Goal: Task Accomplishment & Management: Use online tool/utility

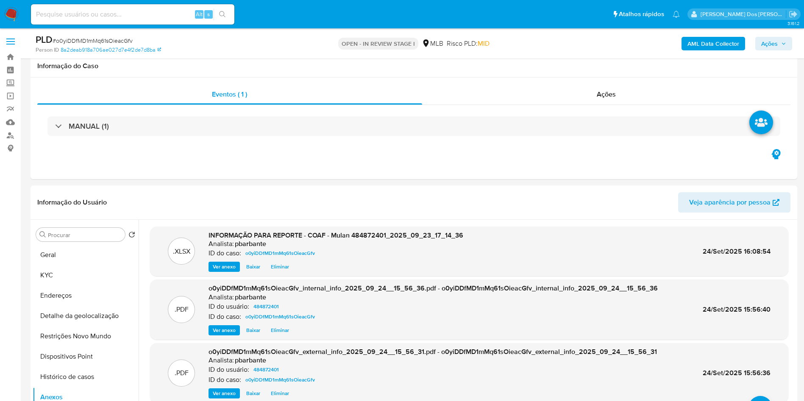
select select "10"
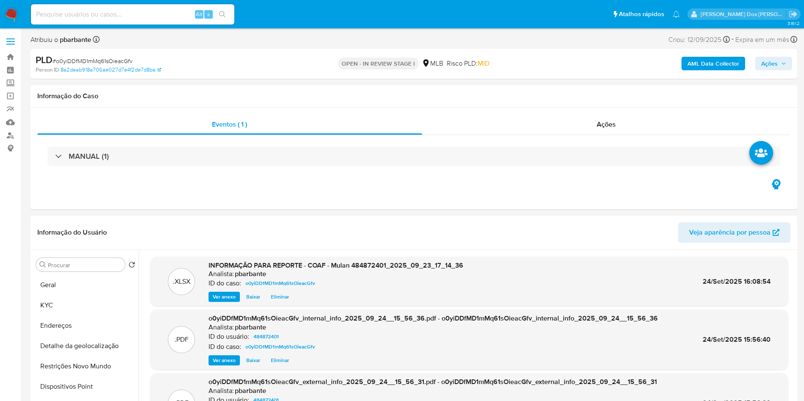
click at [772, 55] on div "AML Data Collector Ações" at bounding box center [667, 64] width 250 height 20
click at [773, 62] on span "Ações" at bounding box center [769, 64] width 17 height 14
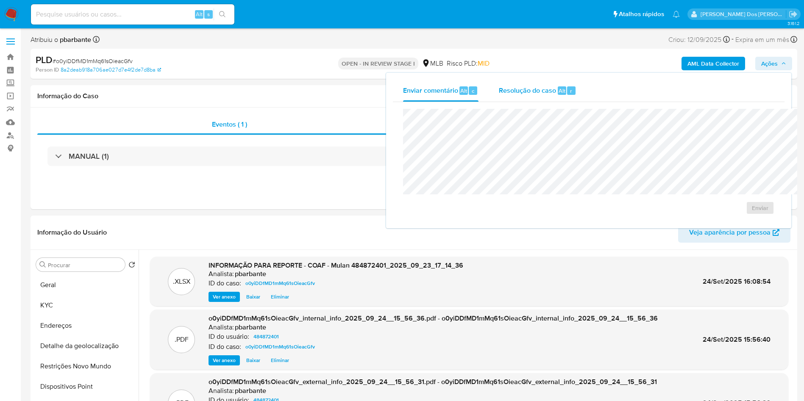
click at [499, 81] on div "Resolução do caso Alt r" at bounding box center [538, 91] width 78 height 22
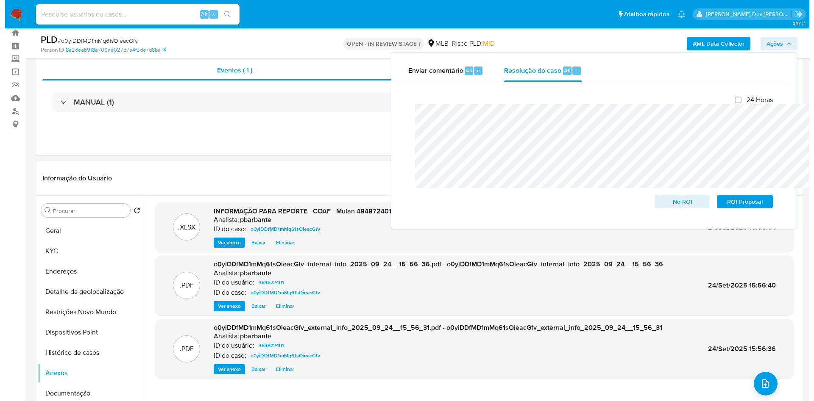
scroll to position [23, 0]
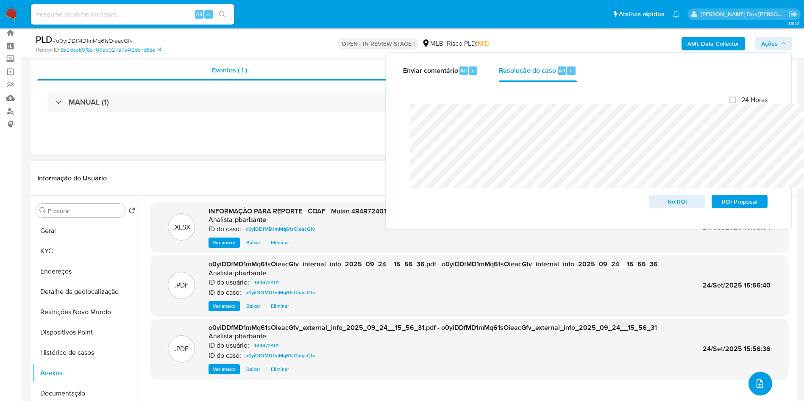
click at [759, 389] on span "upload-file" at bounding box center [760, 384] width 10 height 10
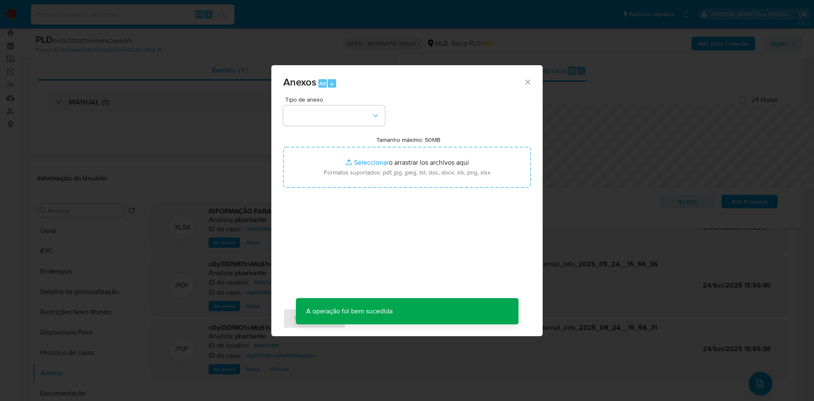
click at [351, 115] on div "Tipo de anexo Tamanho máximo: 50MB Seleccionar archivos Seleccionar o arrastrar…" at bounding box center [406, 197] width 247 height 200
click at [353, 106] on button "button" at bounding box center [334, 116] width 102 height 20
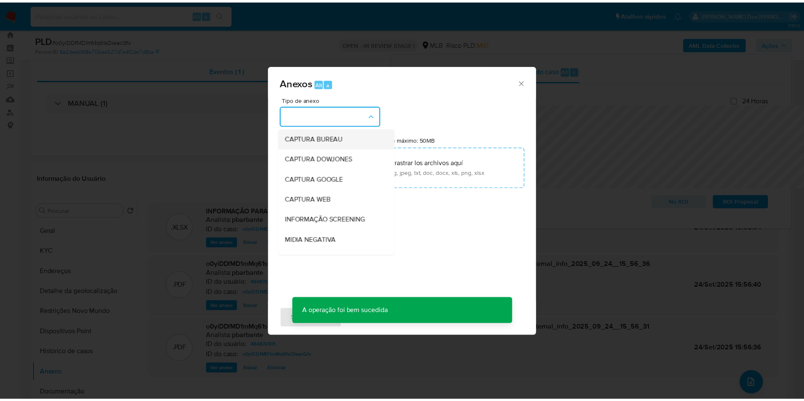
scroll to position [114, 0]
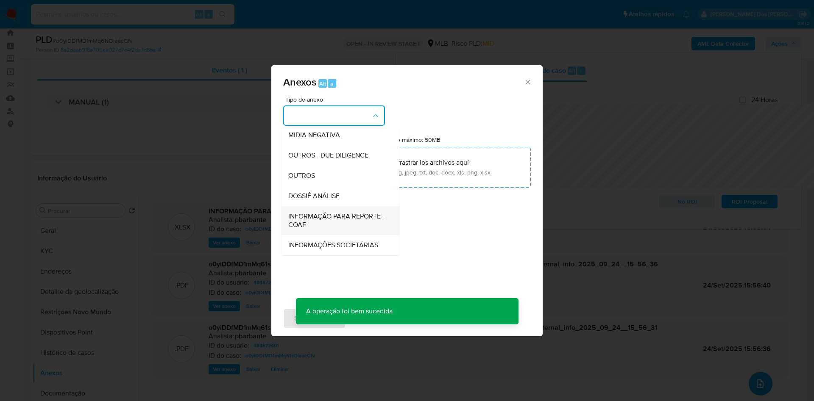
click at [300, 206] on div "INFORMAÇÃO PARA REPORTE - COAF" at bounding box center [337, 220] width 99 height 29
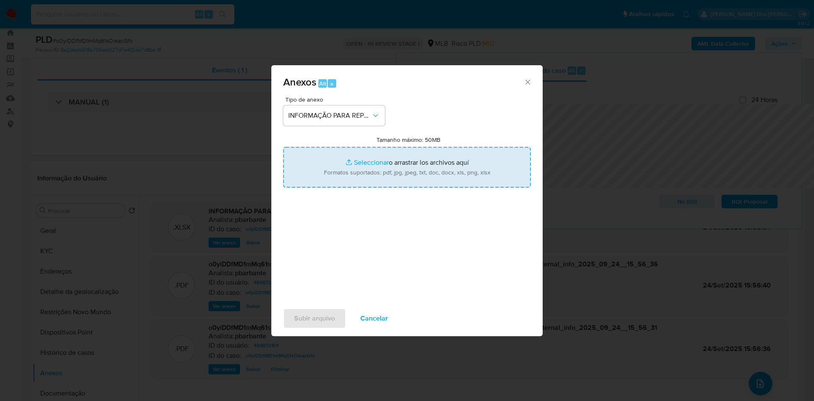
type input "C:\fakepath\SAR - XXX - CPF 43201846880 - NICOLAS RUDSON LOPES FERNANDES.pdf"
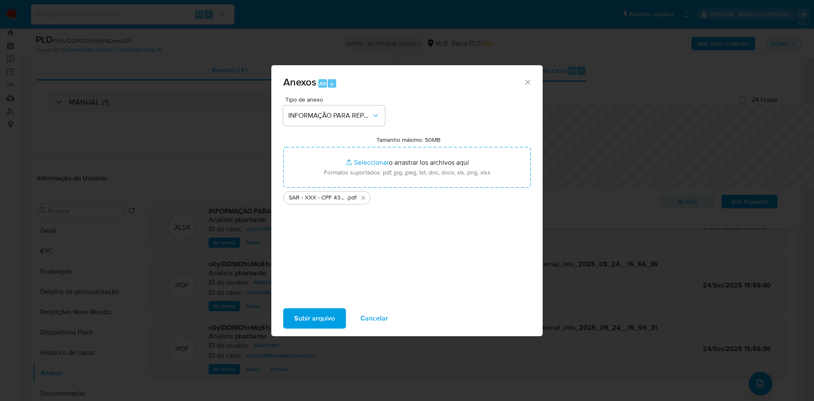
click at [303, 325] on span "Subir arquivo" at bounding box center [314, 318] width 41 height 19
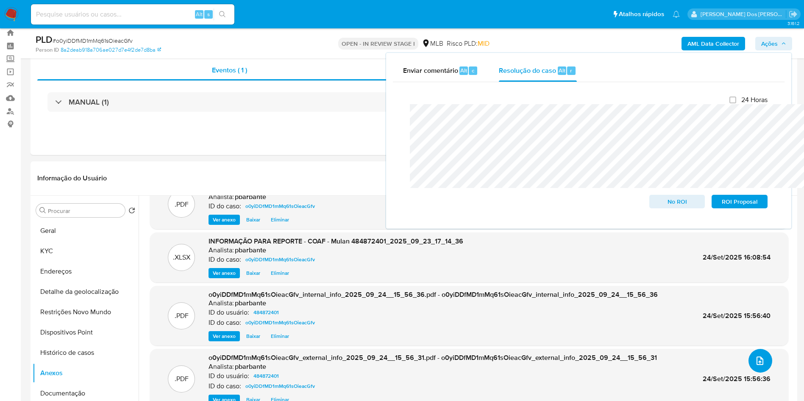
scroll to position [27, 0]
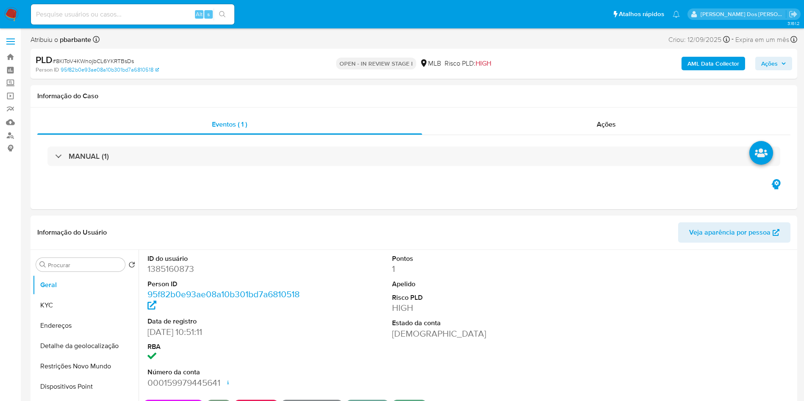
select select "10"
click at [70, 316] on button "KYC" at bounding box center [82, 305] width 99 height 20
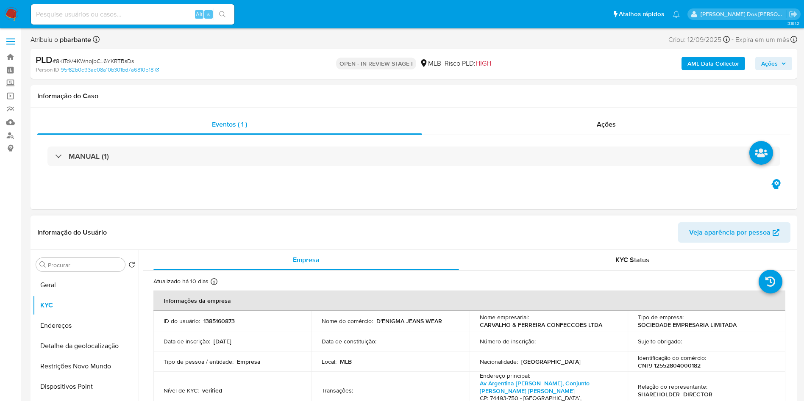
scroll to position [43, 0]
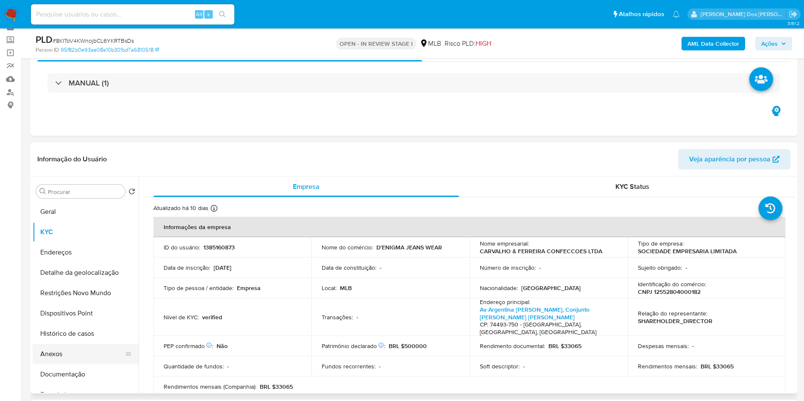
click at [69, 364] on button "Anexos" at bounding box center [82, 354] width 99 height 20
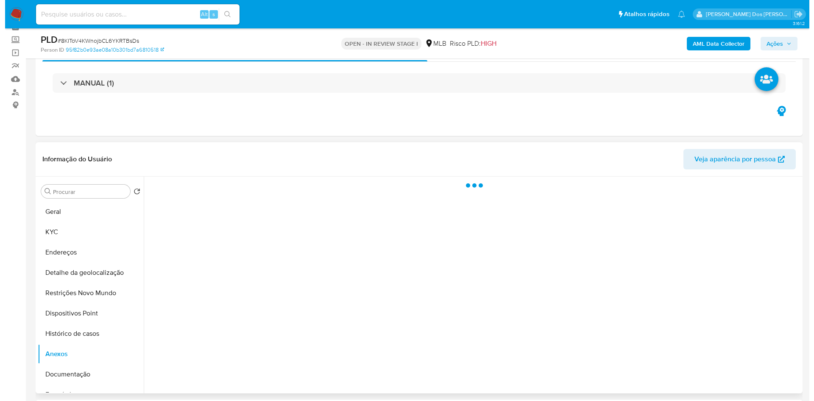
scroll to position [87, 0]
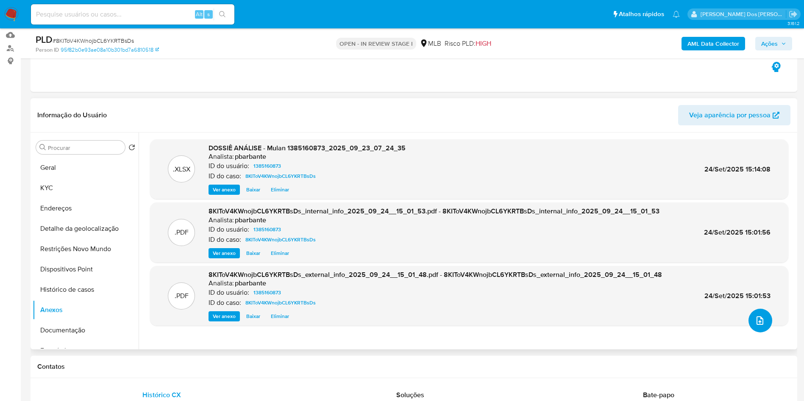
click at [755, 326] on icon "upload-file" at bounding box center [760, 321] width 10 height 10
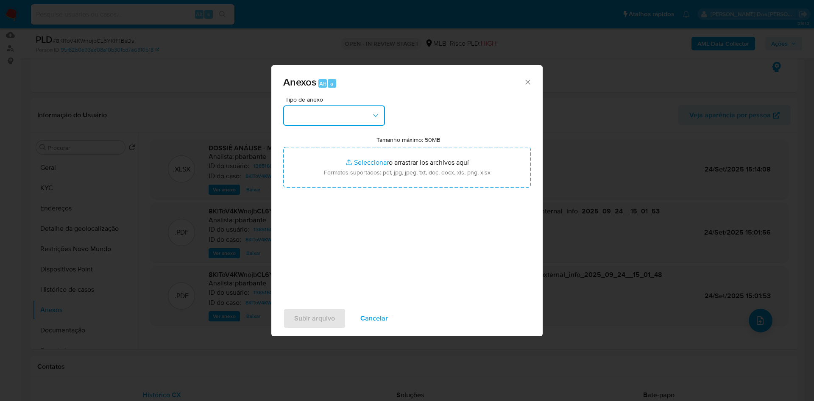
click at [345, 106] on button "button" at bounding box center [334, 116] width 102 height 20
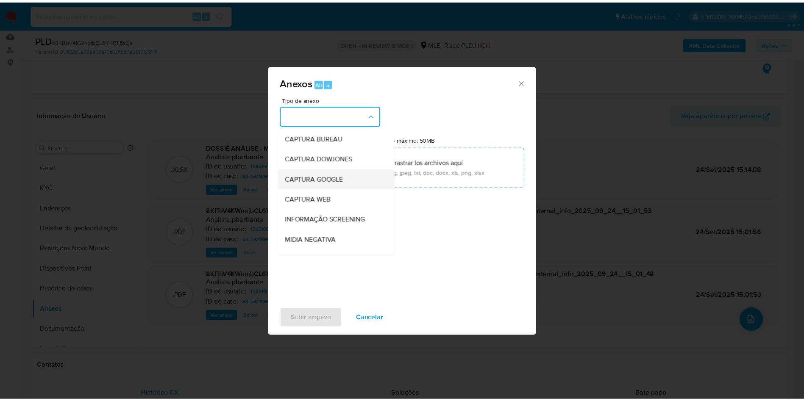
scroll to position [114, 0]
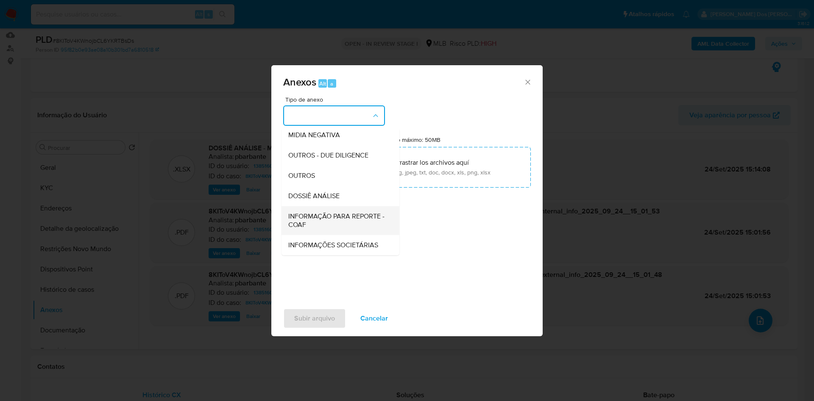
click at [302, 212] on span "INFORMAÇÃO PARA REPORTE - COAF" at bounding box center [337, 220] width 99 height 17
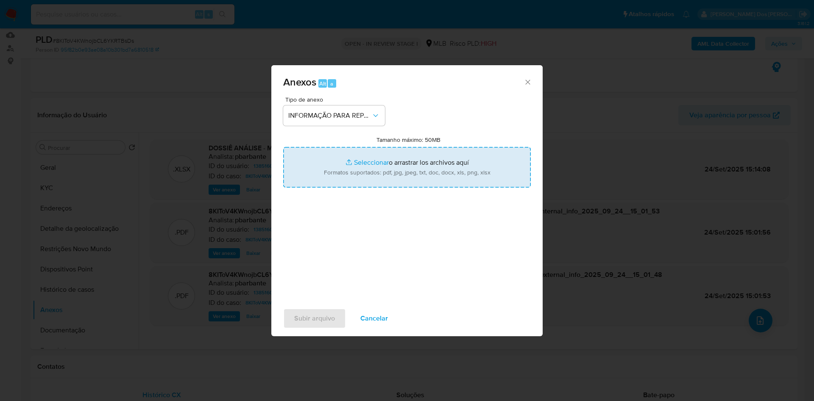
type input "C:\fakepath\SAR - XXX - CNPJ 12552804000182 - CARVALHO & FERREIRA CONFECCOES LT…"
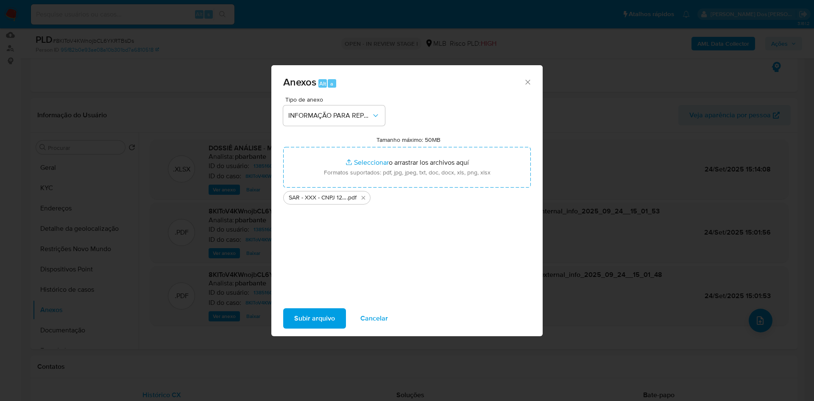
click at [294, 328] on span "Subir arquivo" at bounding box center [314, 318] width 41 height 19
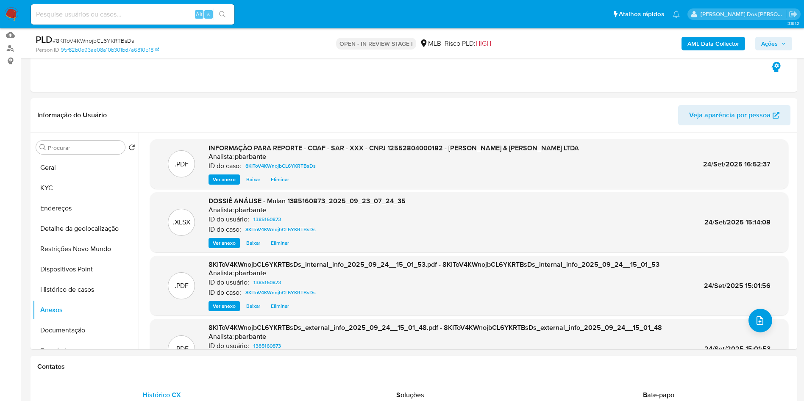
click at [786, 37] on button "Ações" at bounding box center [773, 44] width 37 height 14
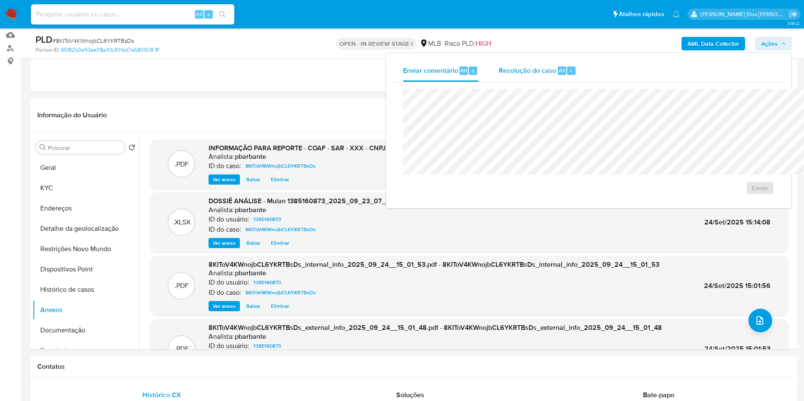
click at [559, 74] on span "Alt" at bounding box center [562, 71] width 7 height 8
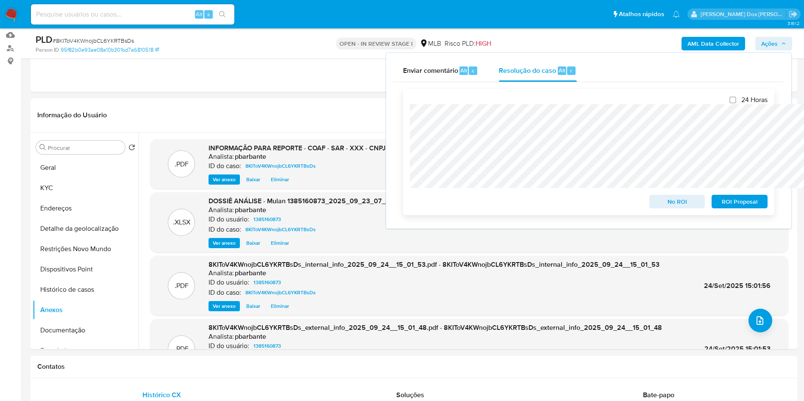
click at [754, 200] on span "ROI Proposal" at bounding box center [739, 202] width 44 height 12
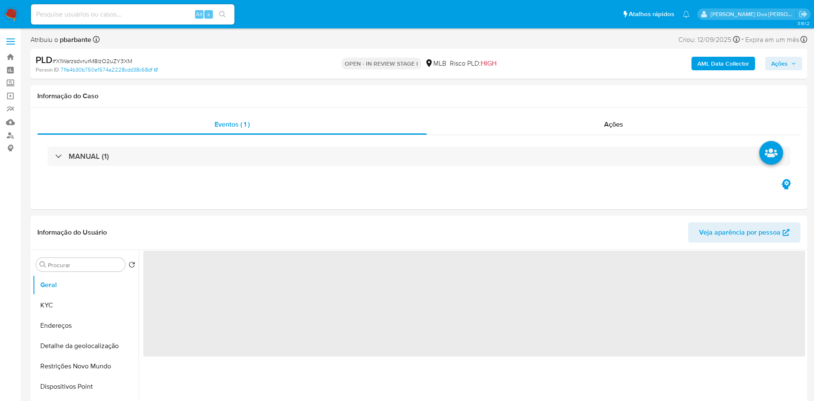
select select "10"
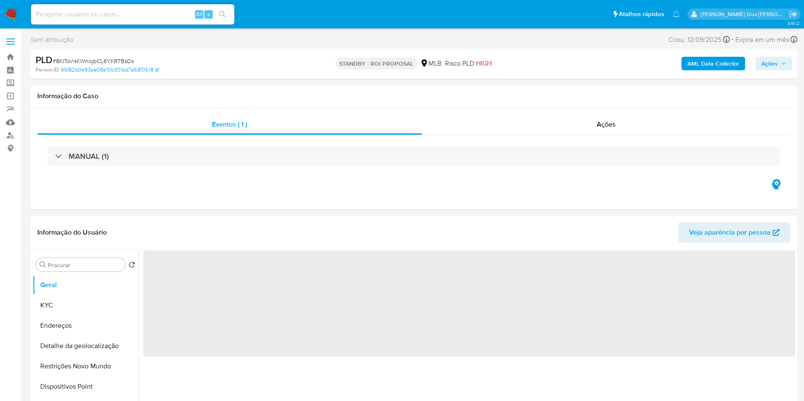
select select "10"
